Goal: Task Accomplishment & Management: Complete application form

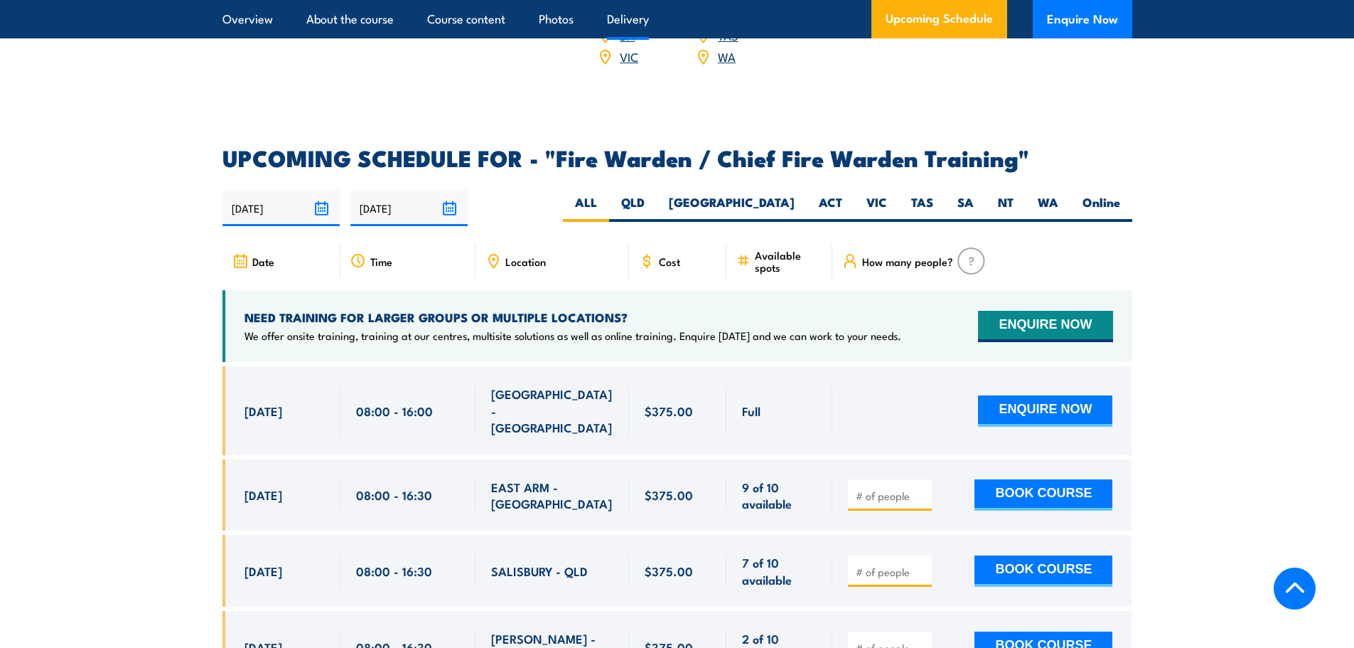
scroll to position [2062, 0]
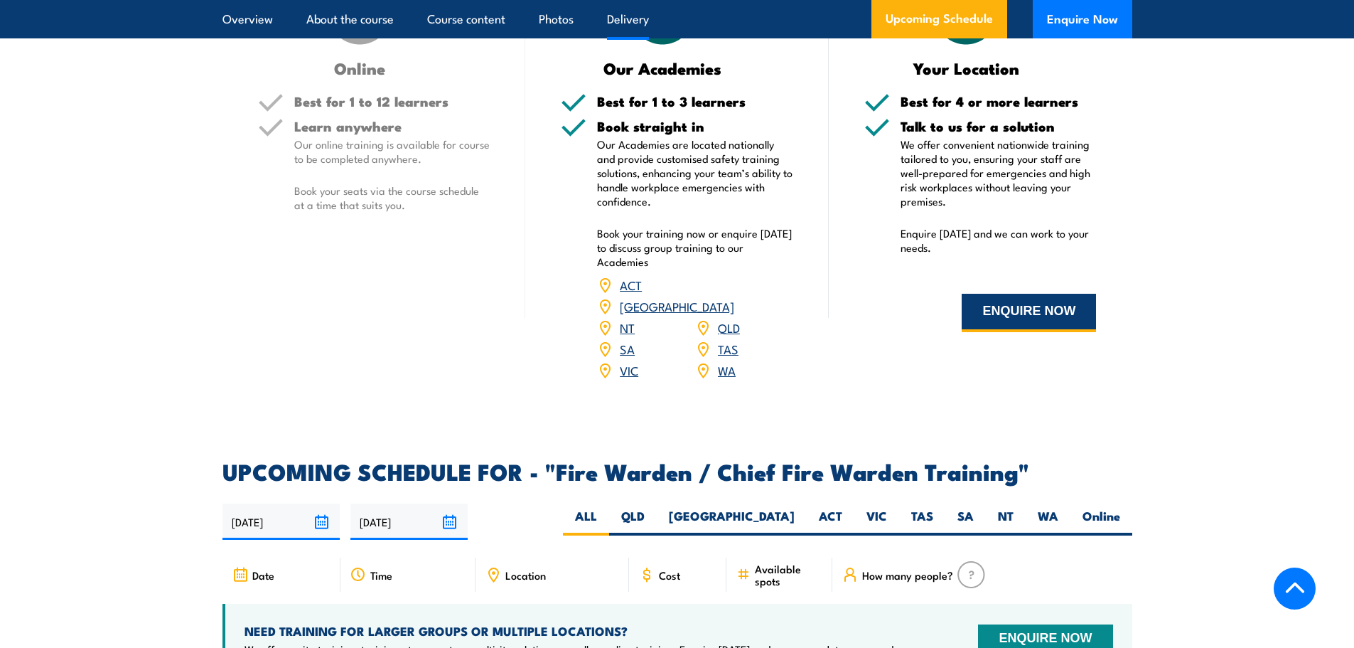
click at [1036, 332] on button "ENQUIRE NOW" at bounding box center [1029, 313] width 134 height 38
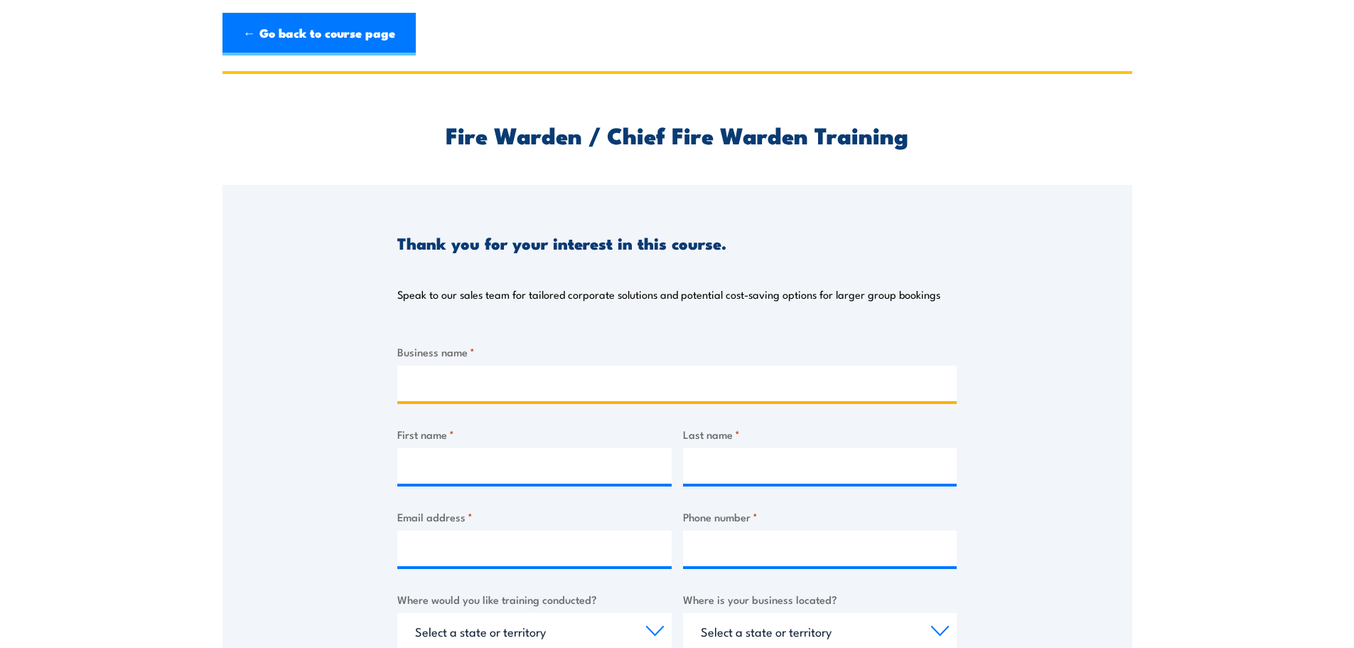
click at [466, 375] on input "Business name *" at bounding box center [677, 383] width 560 height 36
type input "Elanora Country Club"
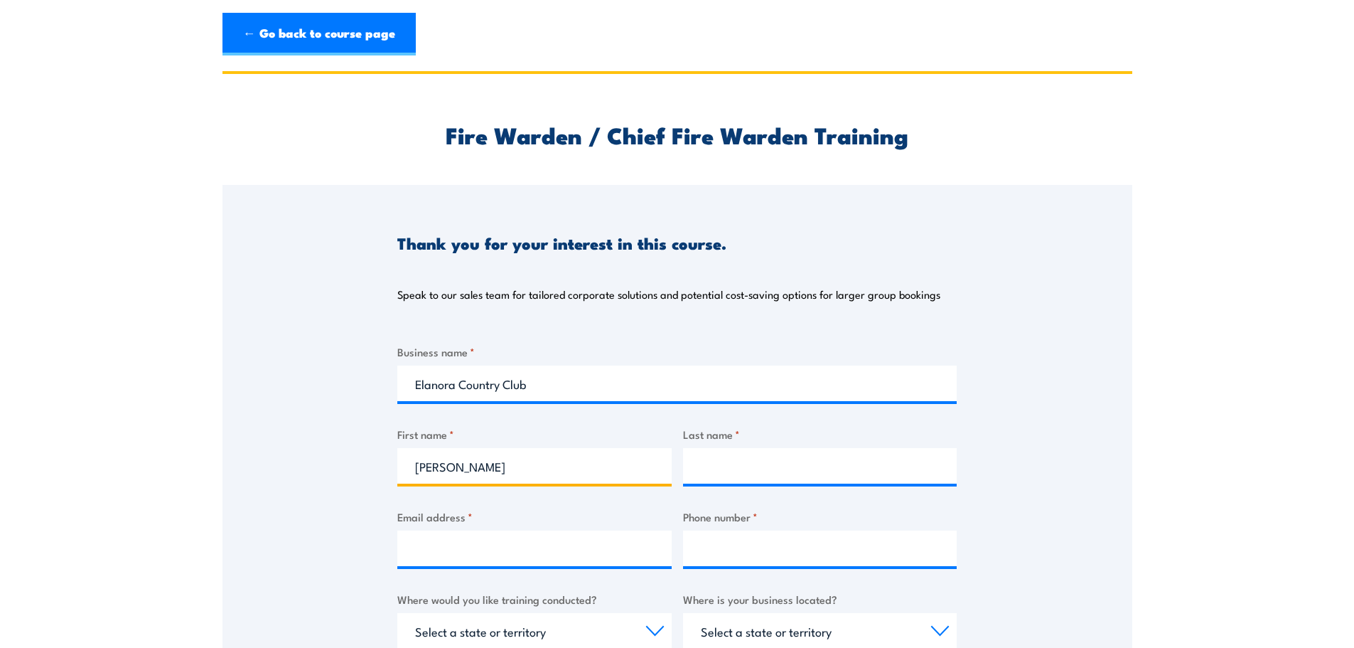
type input "Geoff"
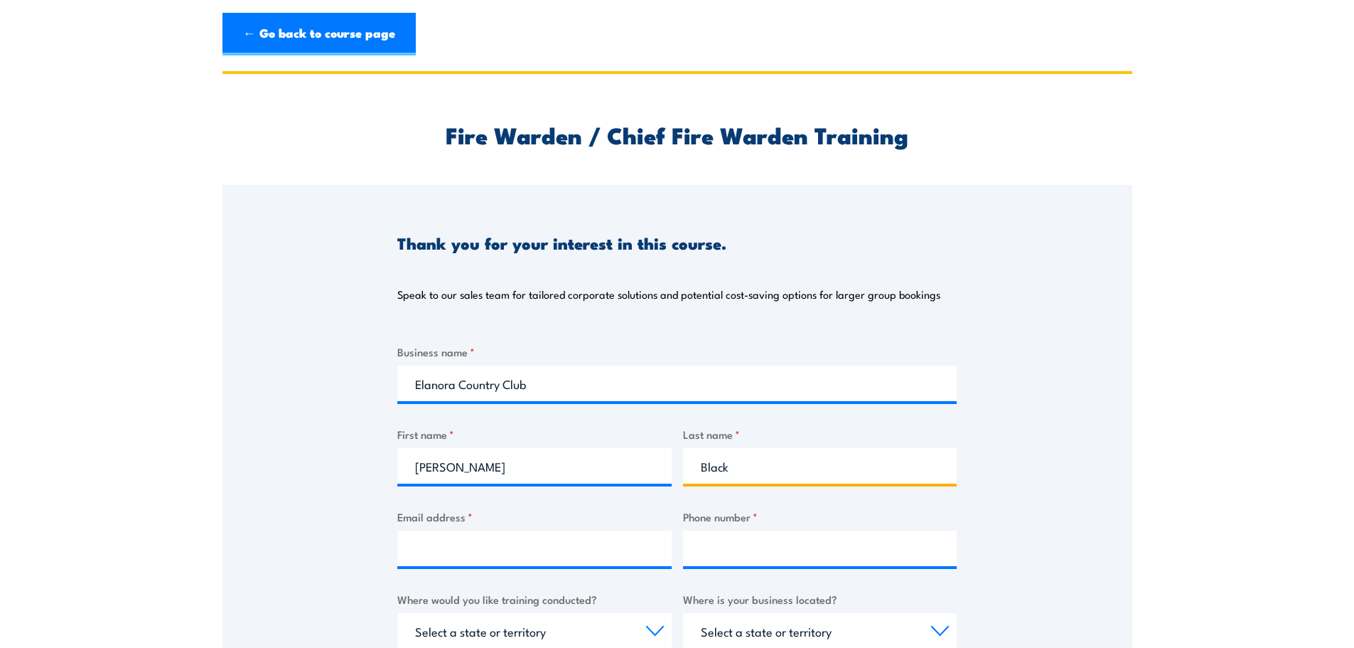
type input "Black"
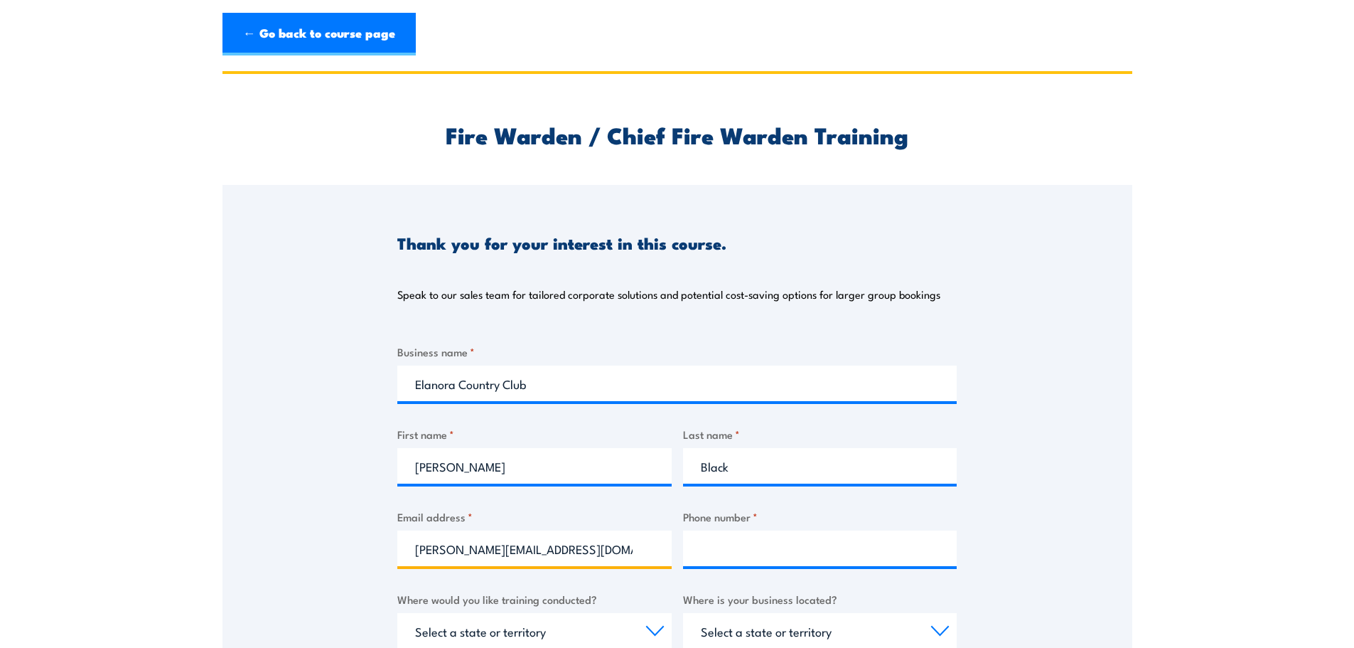
type input "geoff@elanoracc.com.au"
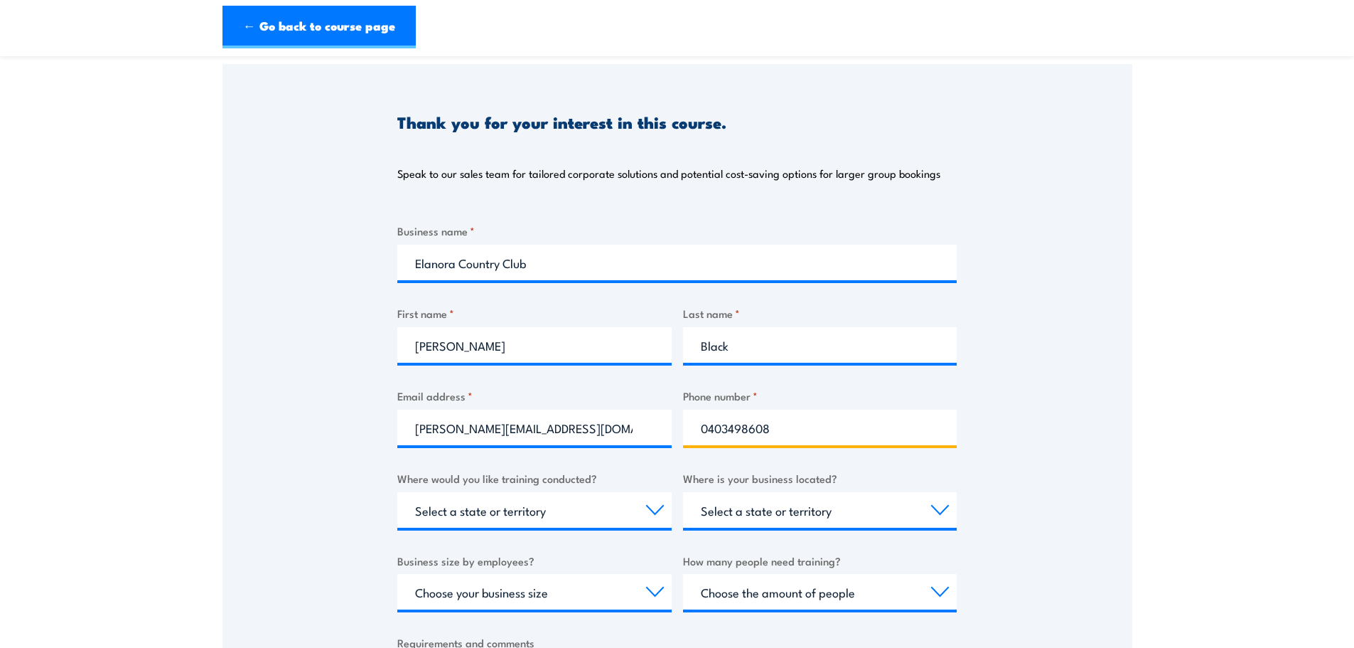
scroll to position [213, 0]
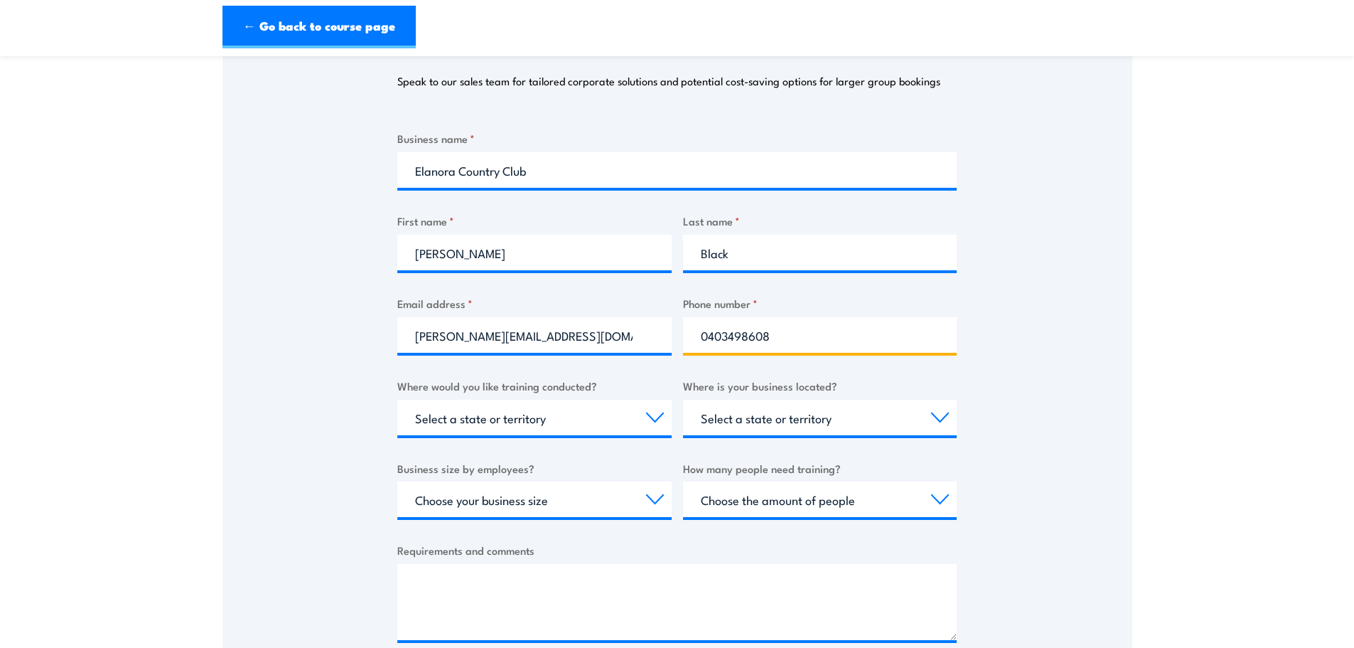
type input "0403498608"
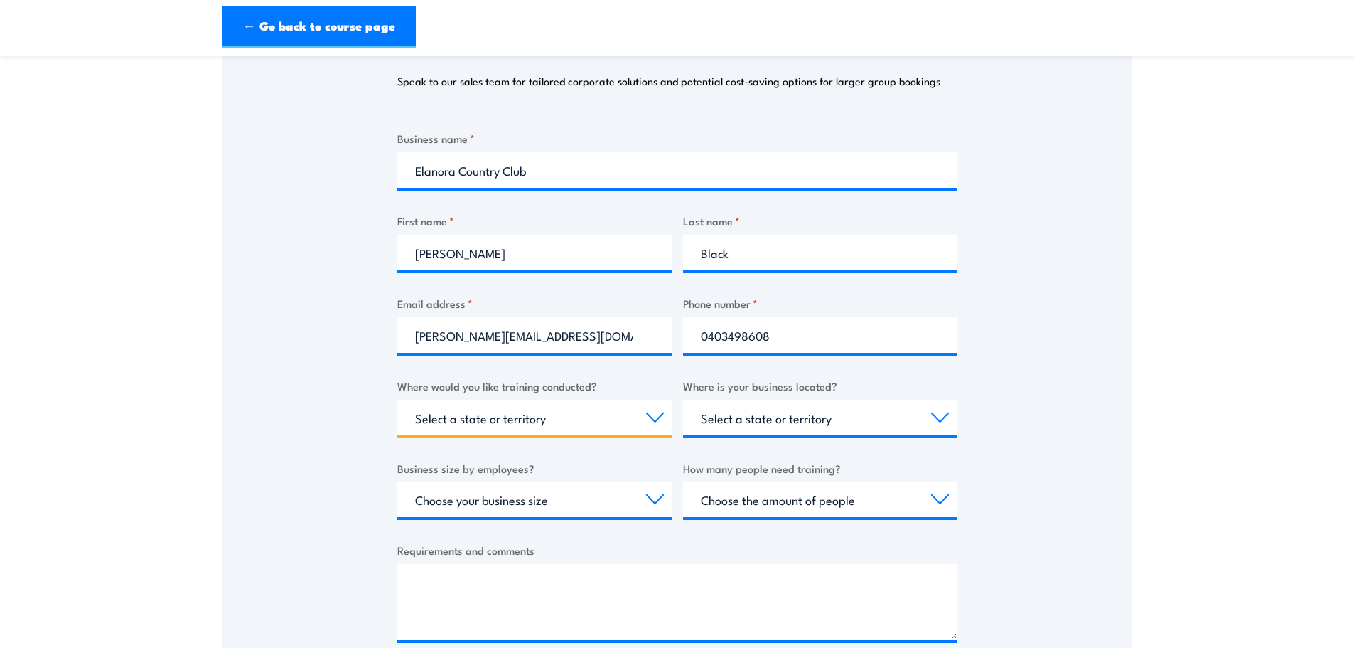
click at [565, 421] on select "Select a state or territory Nationally - multiple locations QLD NSW VIC SA ACT …" at bounding box center [534, 418] width 274 height 36
select select "[GEOGRAPHIC_DATA]"
click at [397, 400] on select "Select a state or territory Nationally - multiple locations QLD NSW VIC SA ACT …" at bounding box center [534, 418] width 274 height 36
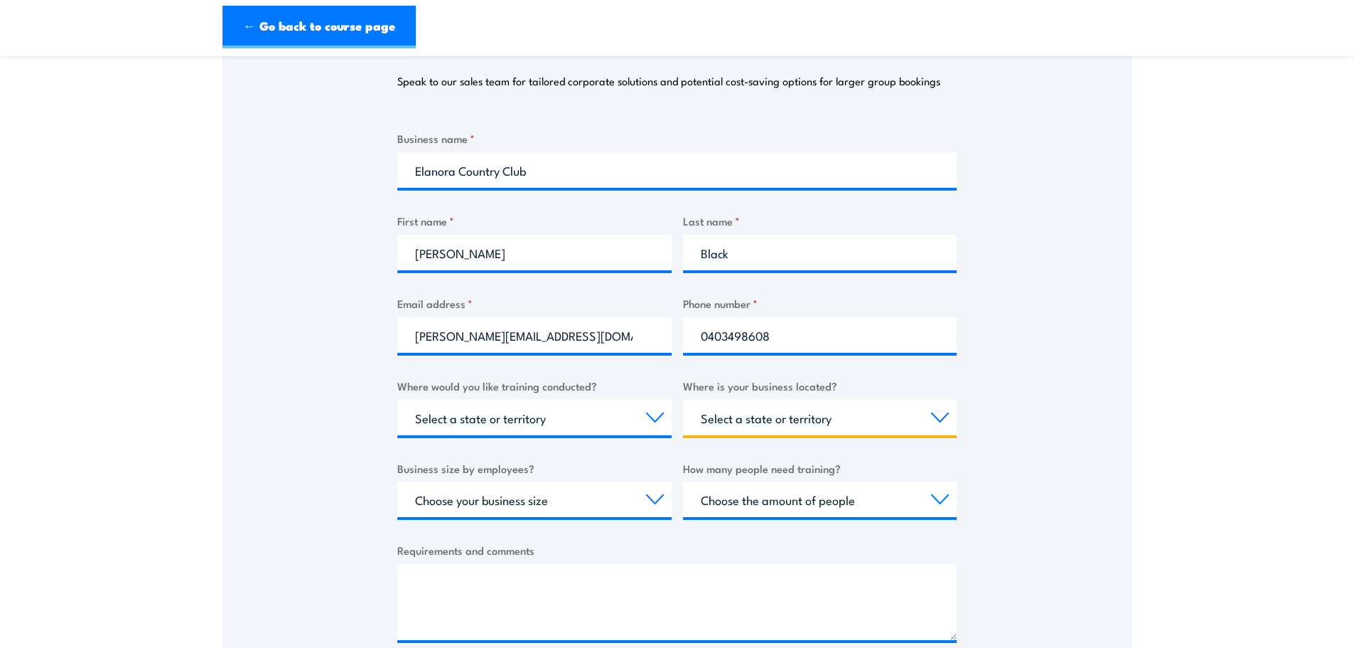
click at [787, 421] on select "Select a state or territory QLD NSW VIC SA ACT WA TAS NT" at bounding box center [820, 418] width 274 height 36
select select "[GEOGRAPHIC_DATA]"
click at [683, 400] on select "Select a state or territory QLD NSW VIC SA ACT WA TAS NT" at bounding box center [820, 418] width 274 height 36
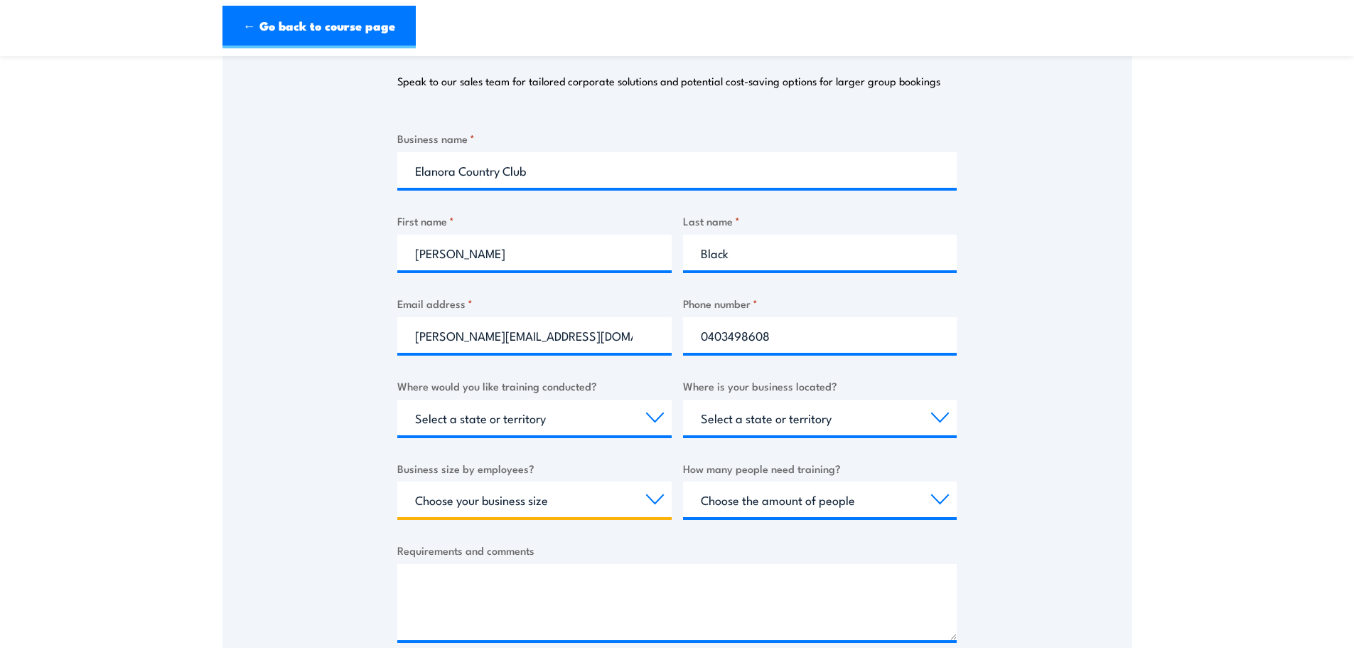
click at [555, 497] on select "Choose your business size 1 to 19 20 to 199 200+" at bounding box center [534, 499] width 274 height 36
select select "20 to 199"
click at [397, 481] on select "Choose your business size 1 to 19 20 to 199 200+" at bounding box center [534, 499] width 274 height 36
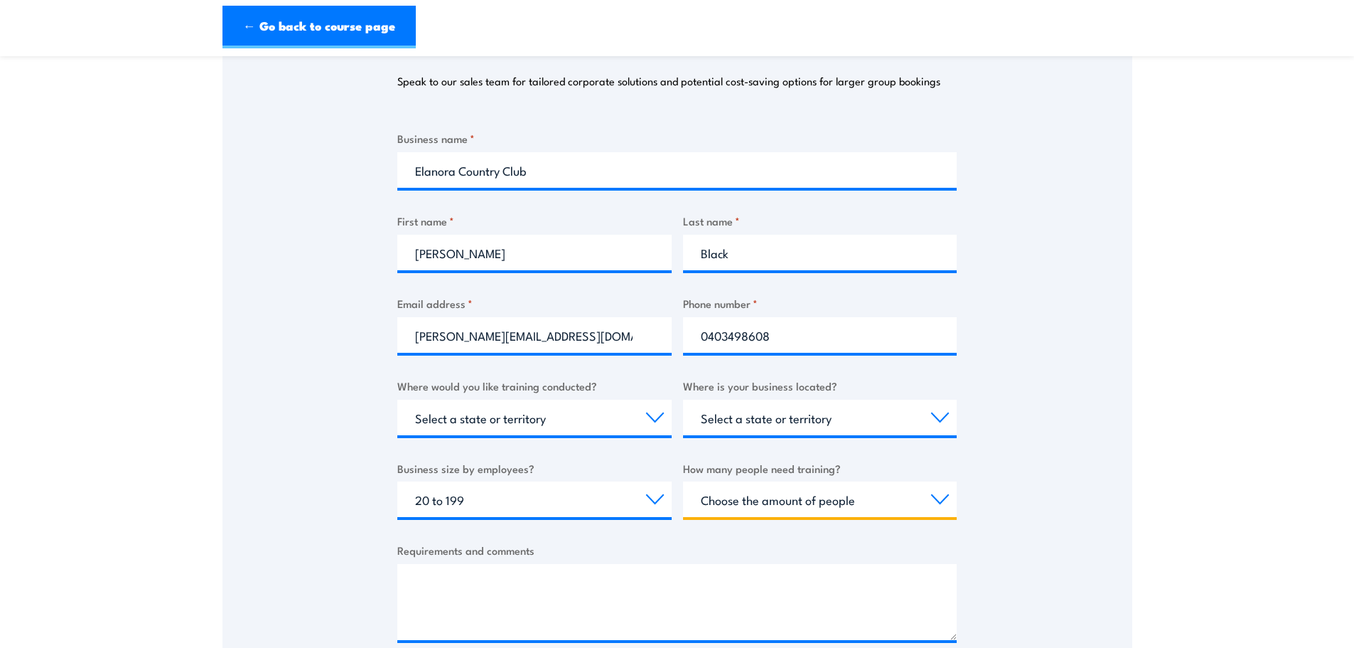
click at [774, 504] on select "Choose the amount of people 1 to 4 5 to 19 20+" at bounding box center [820, 499] width 274 height 36
select select "5 to 19"
click at [683, 481] on select "Choose the amount of people 1 to 4 5 to 19 20+" at bounding box center [820, 499] width 274 height 36
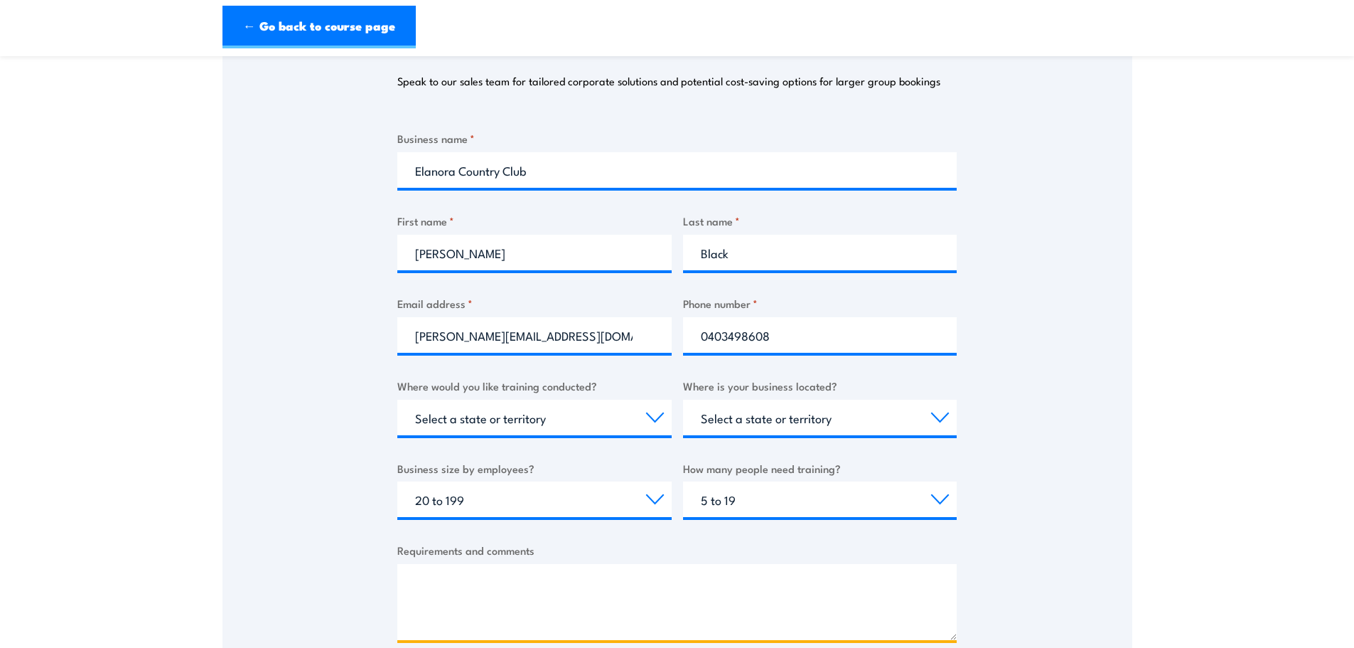
click at [422, 579] on textarea "Requirements and comments" at bounding box center [677, 602] width 560 height 76
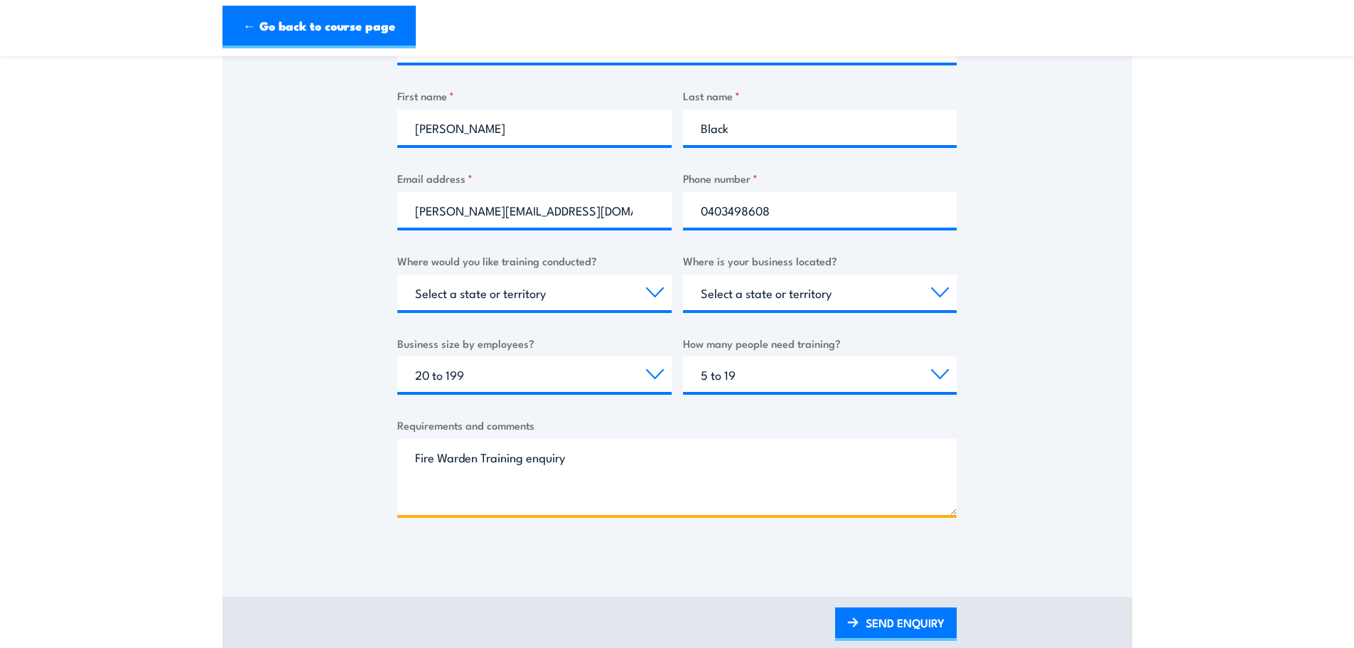
scroll to position [569, 0]
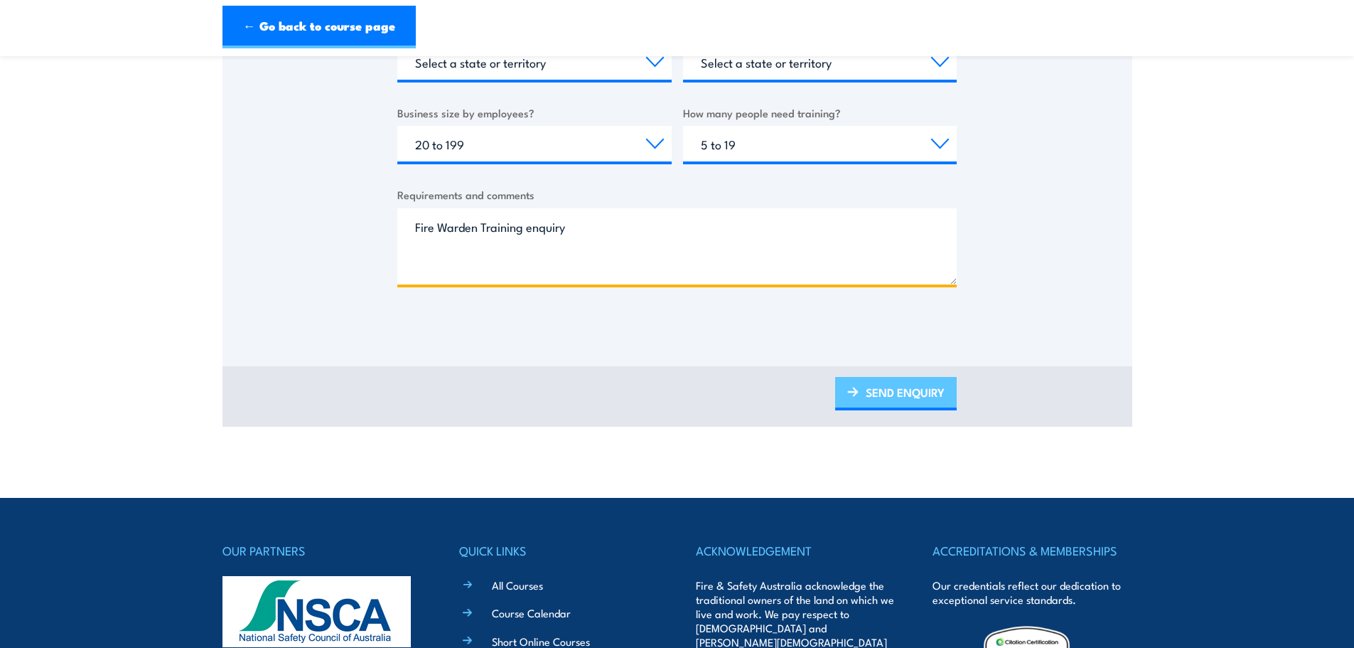
type textarea "Fire Warden Training enquiry"
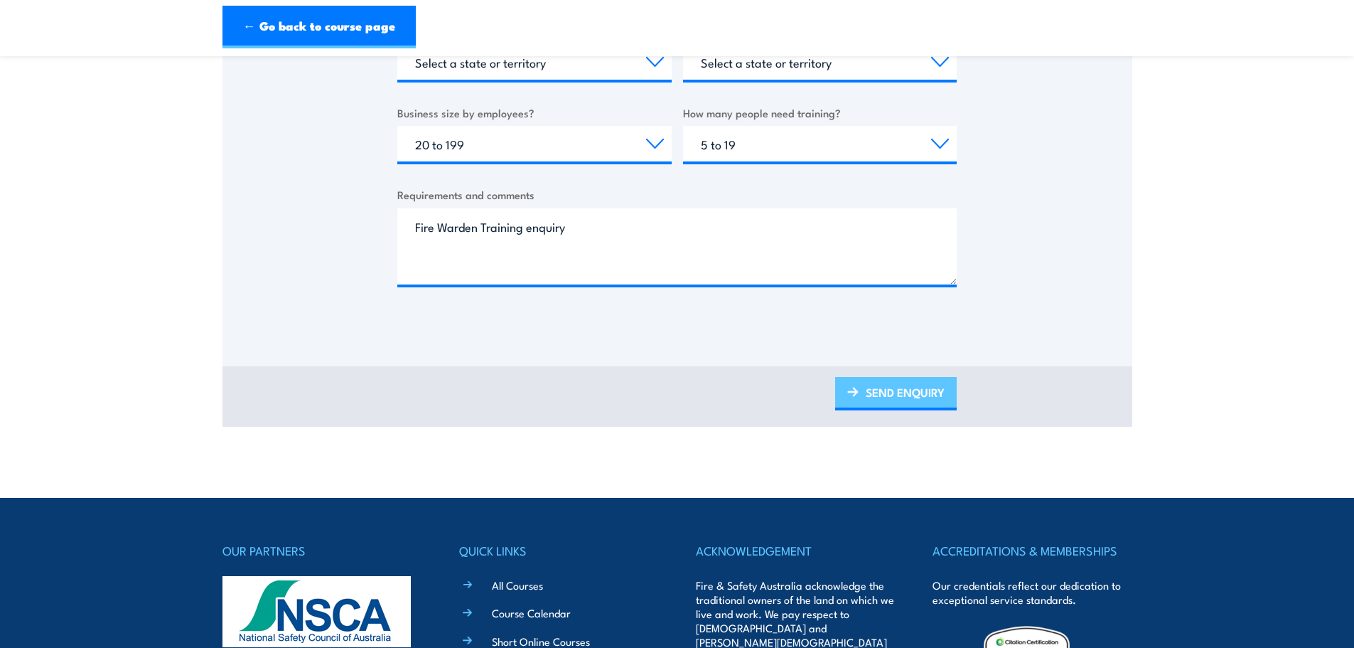
click at [909, 390] on link "SEND ENQUIRY" at bounding box center [896, 393] width 122 height 33
click at [906, 386] on link "SEND ENQUIRY" at bounding box center [896, 393] width 122 height 33
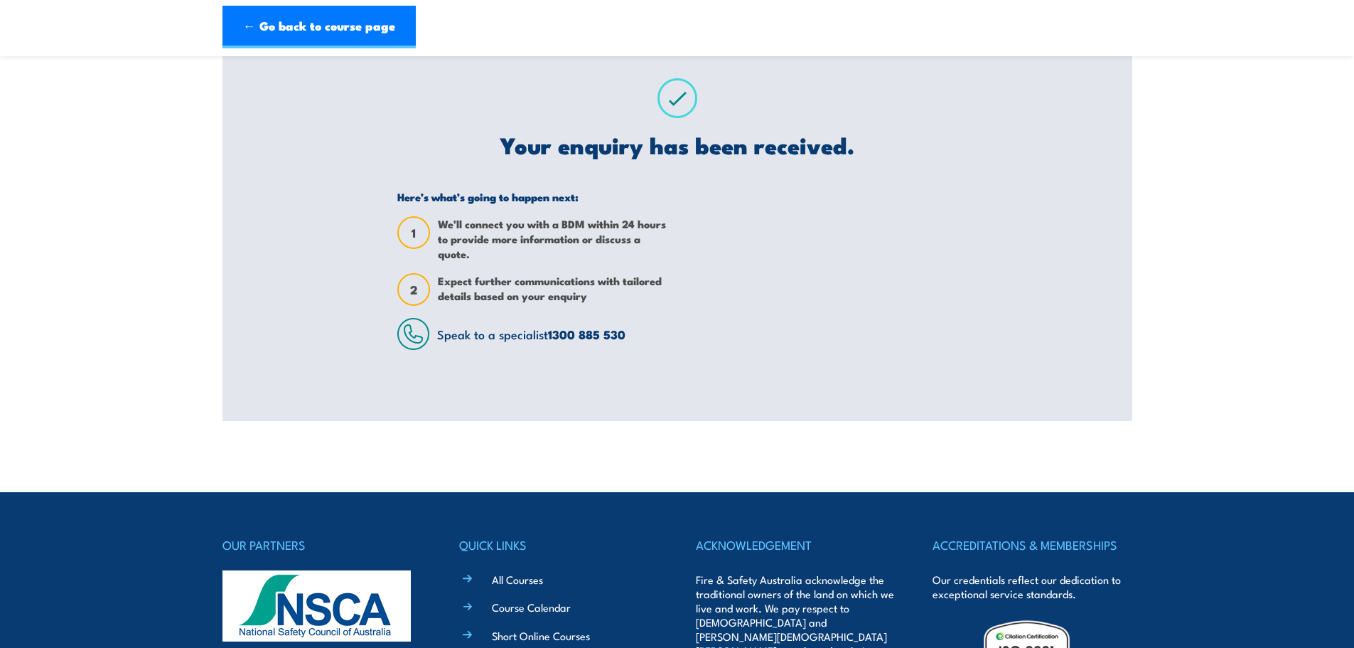
scroll to position [0, 0]
